Goal: Task Accomplishment & Management: Complete application form

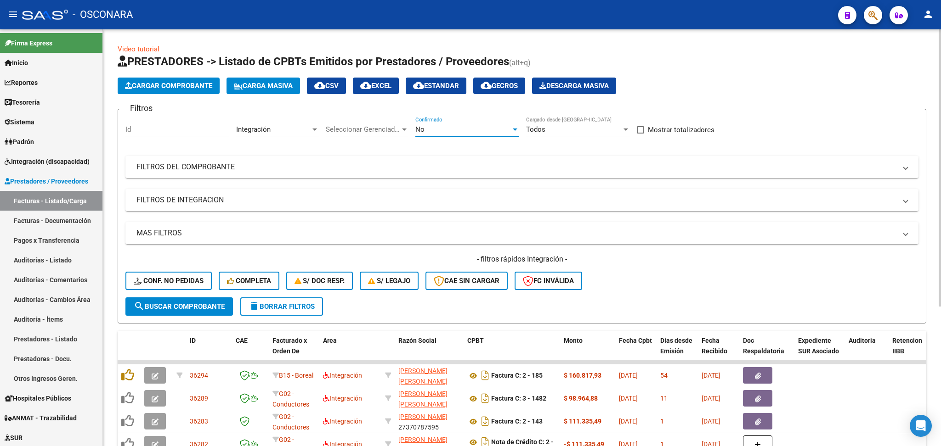
click at [439, 130] on div "No" at bounding box center [463, 129] width 96 height 8
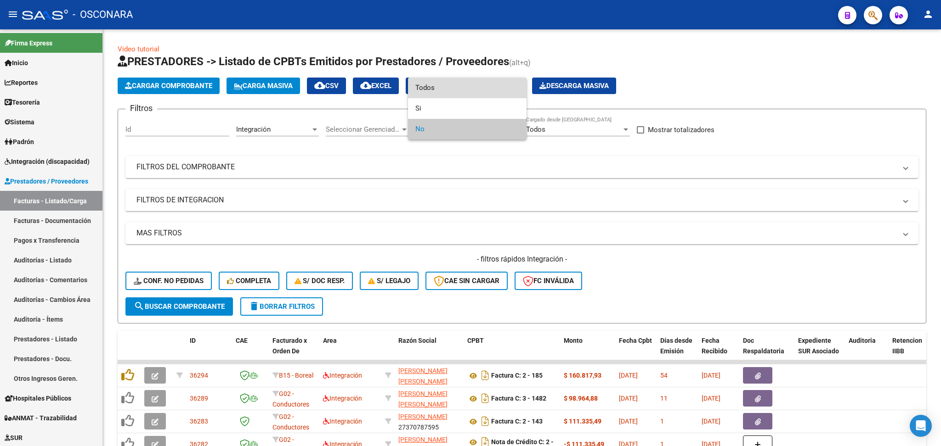
click at [433, 88] on span "Todos" at bounding box center [467, 88] width 104 height 21
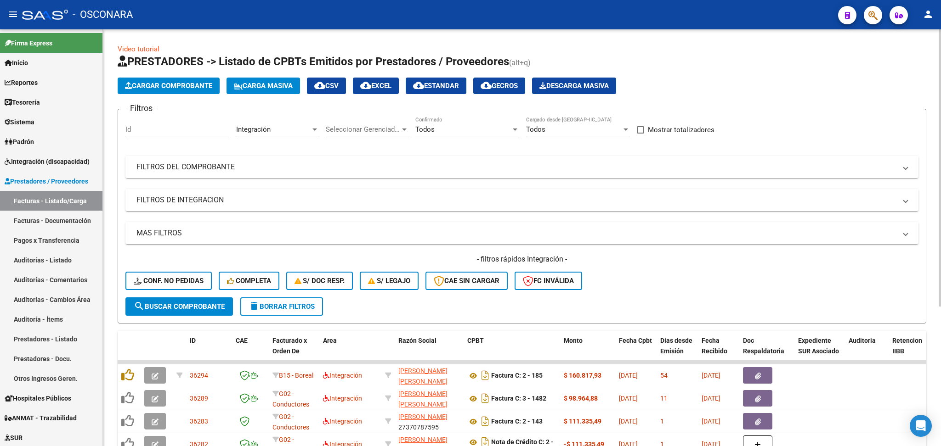
click at [461, 163] on mat-panel-title "FILTROS DEL COMPROBANTE" at bounding box center [516, 167] width 760 height 10
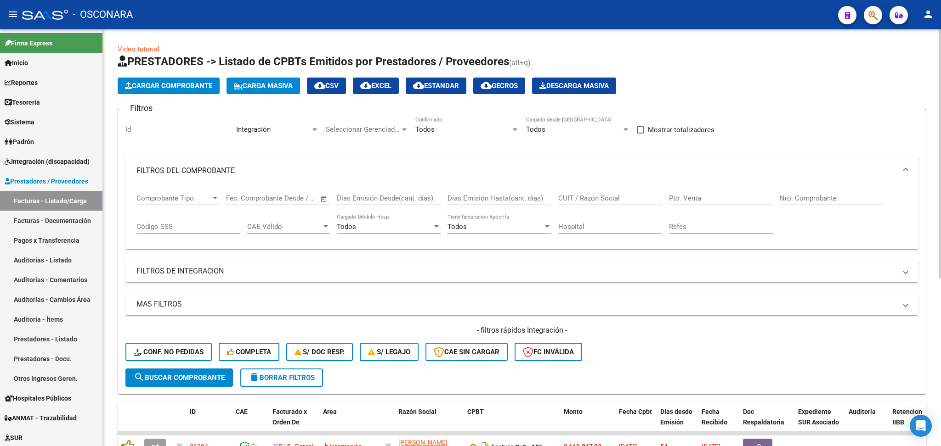
click at [598, 199] on input "CUIT / Razón Social" at bounding box center [610, 198] width 104 height 8
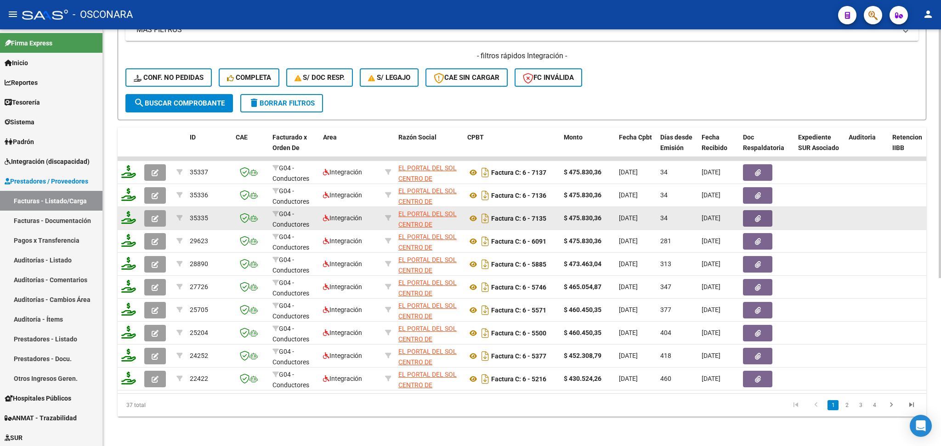
type input "portal del sol"
click at [161, 212] on button "button" at bounding box center [155, 218] width 22 height 17
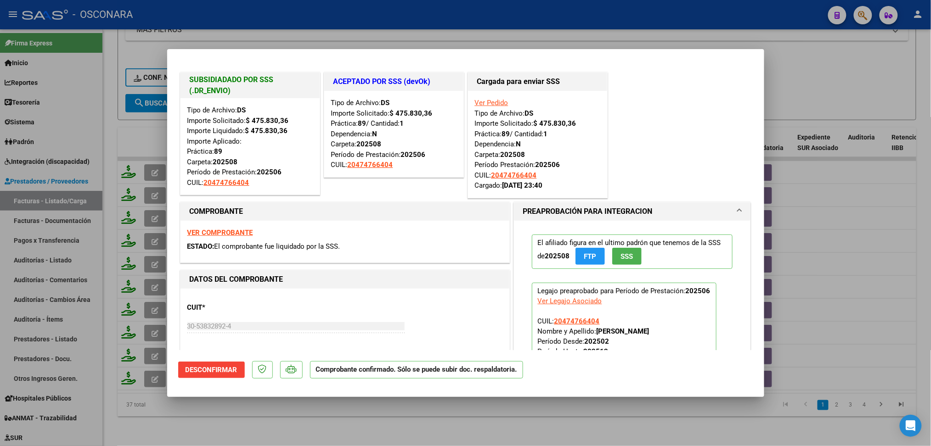
click at [296, 418] on div at bounding box center [465, 223] width 931 height 446
type input "$ 0,00"
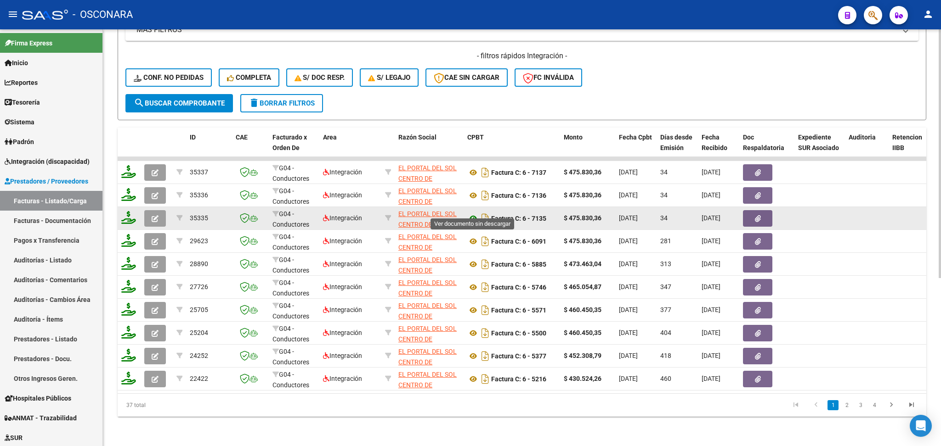
click at [469, 213] on icon at bounding box center [473, 218] width 12 height 11
